Goal: Task Accomplishment & Management: Use online tool/utility

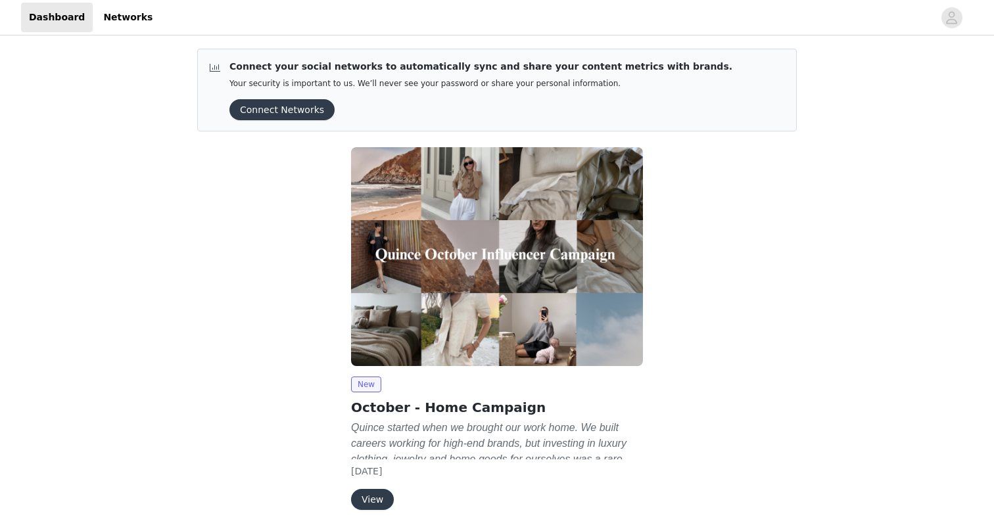
scroll to position [49, 0]
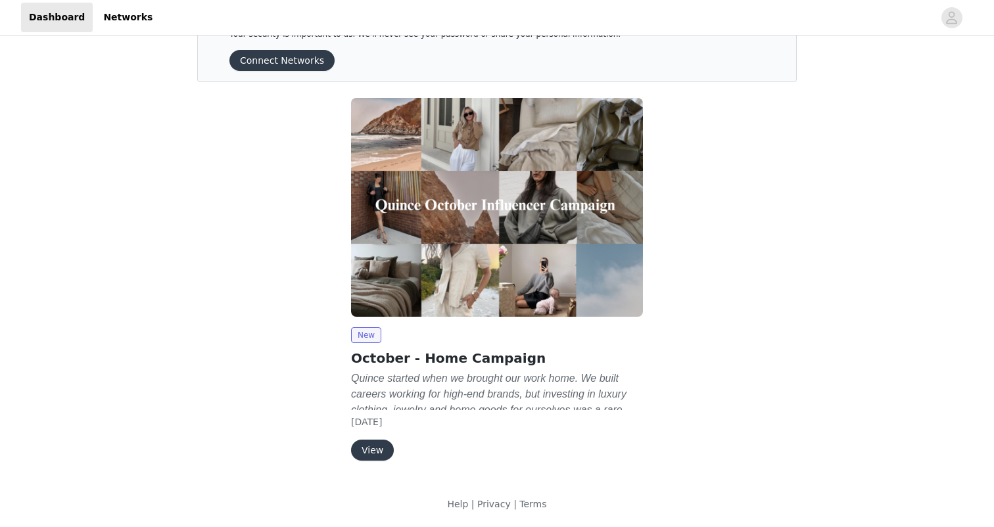
click at [381, 444] on button "View" at bounding box center [372, 450] width 43 height 21
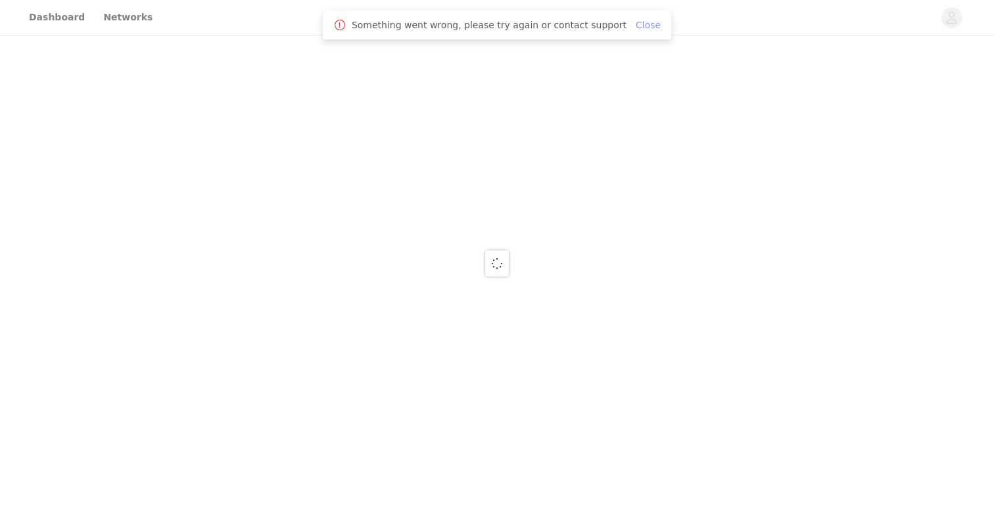
click at [636, 28] on link "Close" at bounding box center [648, 25] width 25 height 11
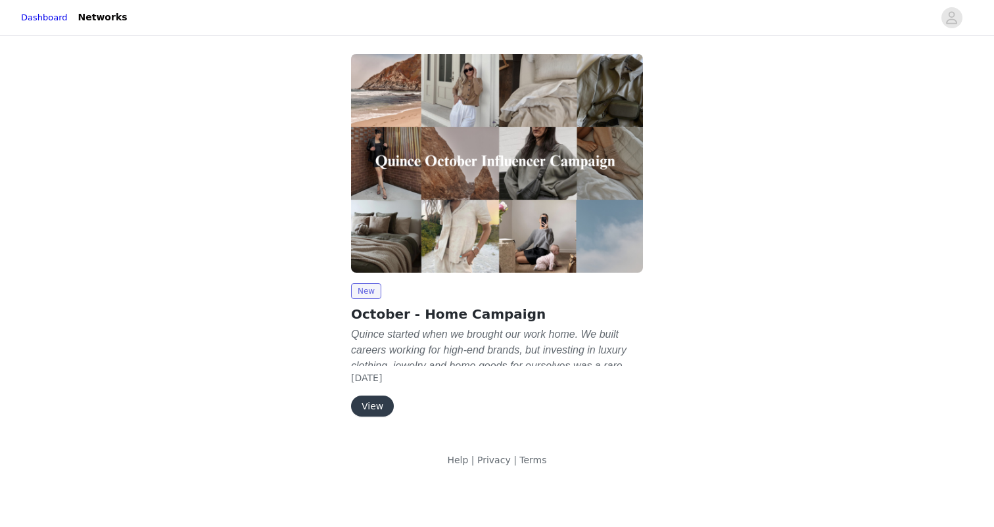
click at [371, 407] on button "View" at bounding box center [372, 406] width 43 height 21
